Goal: Use online tool/utility

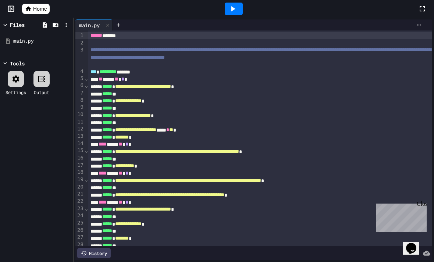
click at [418, 202] on div "Close" at bounding box center [420, 205] width 9 height 9
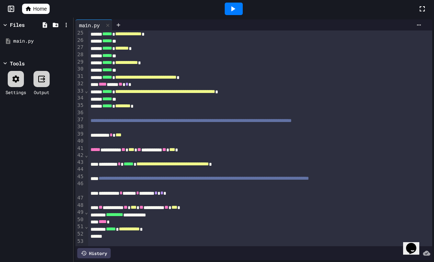
scroll to position [190, 0]
click at [231, 11] on icon at bounding box center [232, 8] width 9 height 9
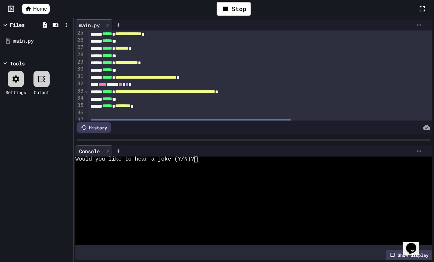
click at [213, 166] on div at bounding box center [250, 165] width 351 height 6
type textarea "*"
click at [89, 169] on div at bounding box center [250, 171] width 351 height 6
click at [78, 183] on textarea "Terminal input" at bounding box center [76, 183] width 3 height 6
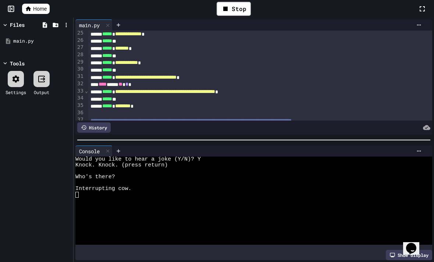
click at [83, 194] on div at bounding box center [250, 195] width 351 height 6
click at [208, 206] on div "Would you like to hear a joke (Y/N)?" at bounding box center [250, 207] width 351 height 6
type textarea "*"
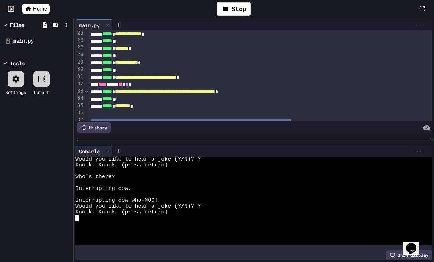
click at [78, 219] on textarea "Terminal input" at bounding box center [76, 218] width 3 height 6
click at [77, 232] on textarea "Terminal input" at bounding box center [76, 230] width 3 height 6
click at [82, 244] on div at bounding box center [250, 242] width 351 height 6
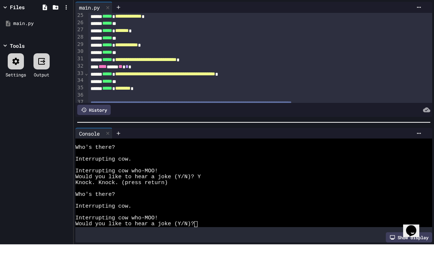
scroll to position [11, 0]
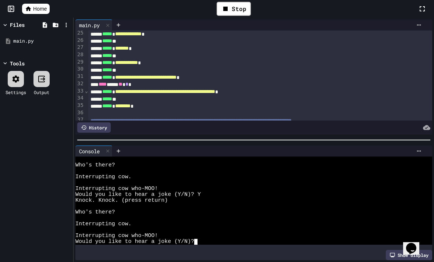
click at [203, 240] on div "Would you like to hear a joke (Y/N)?" at bounding box center [250, 242] width 351 height 6
type textarea "*"
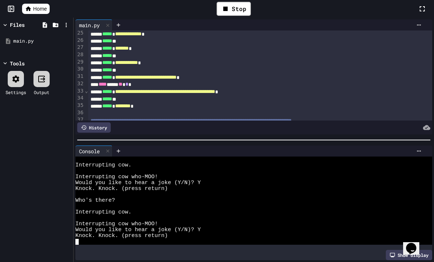
click at [81, 241] on div at bounding box center [250, 242] width 351 height 6
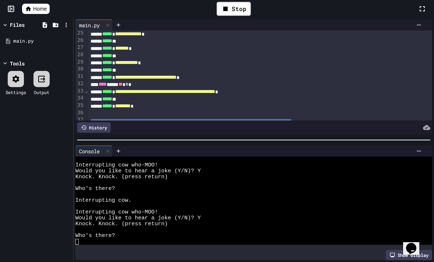
click at [78, 240] on textarea "Terminal input" at bounding box center [76, 242] width 3 height 6
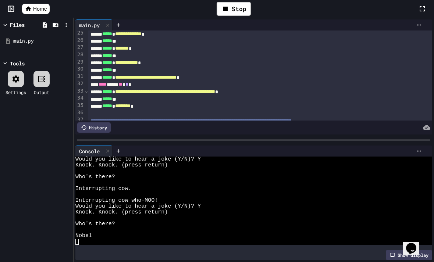
click at [76, 244] on textarea "Terminal input" at bounding box center [76, 242] width 3 height 6
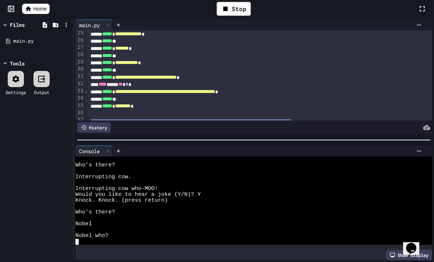
scroll to position [59, 0]
click at [78, 241] on textarea "Terminal input" at bounding box center [76, 242] width 3 height 6
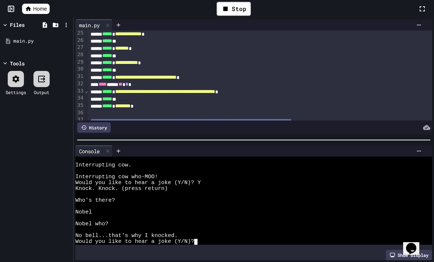
click at [215, 237] on div "No bell...that's why I knocked." at bounding box center [250, 236] width 351 height 6
type textarea "*"
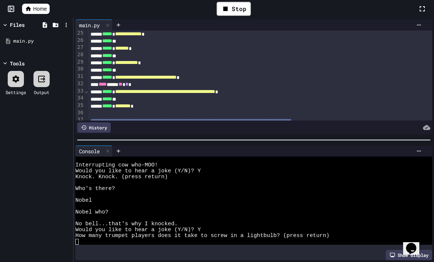
click at [87, 244] on div at bounding box center [250, 242] width 351 height 6
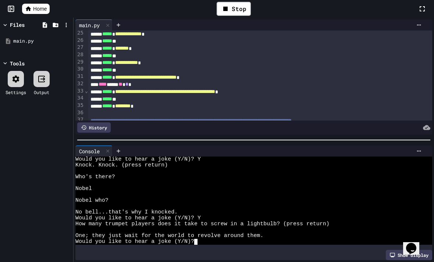
scroll to position [94, 0]
click at [205, 241] on div "Would you like to hear a joke (Y/N)?" at bounding box center [250, 242] width 351 height 6
type textarea "*"
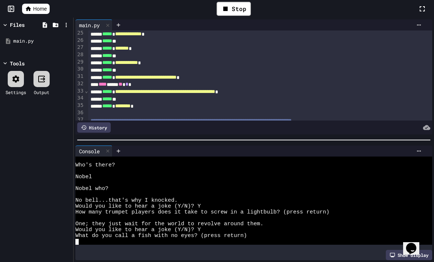
scroll to position [106, 0]
click at [82, 243] on div at bounding box center [250, 242] width 351 height 6
